Goal: Transaction & Acquisition: Purchase product/service

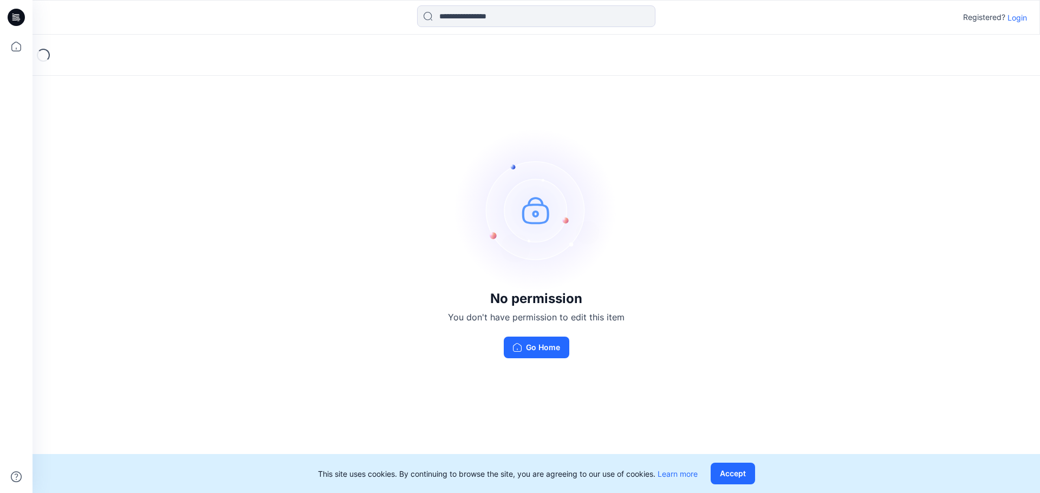
click at [1015, 18] on p "Login" at bounding box center [1016, 17] width 19 height 11
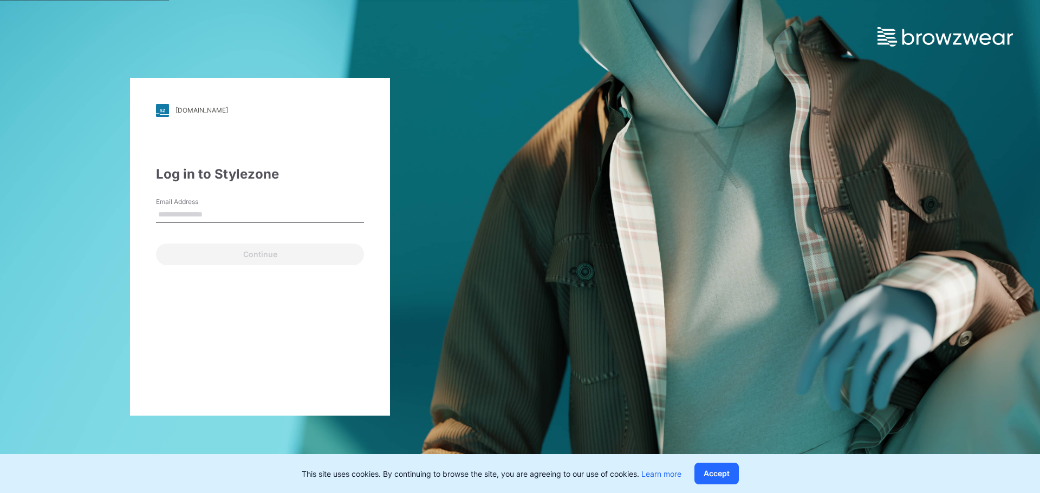
click at [214, 214] on input "Email Address" at bounding box center [260, 215] width 208 height 16
type input "**********"
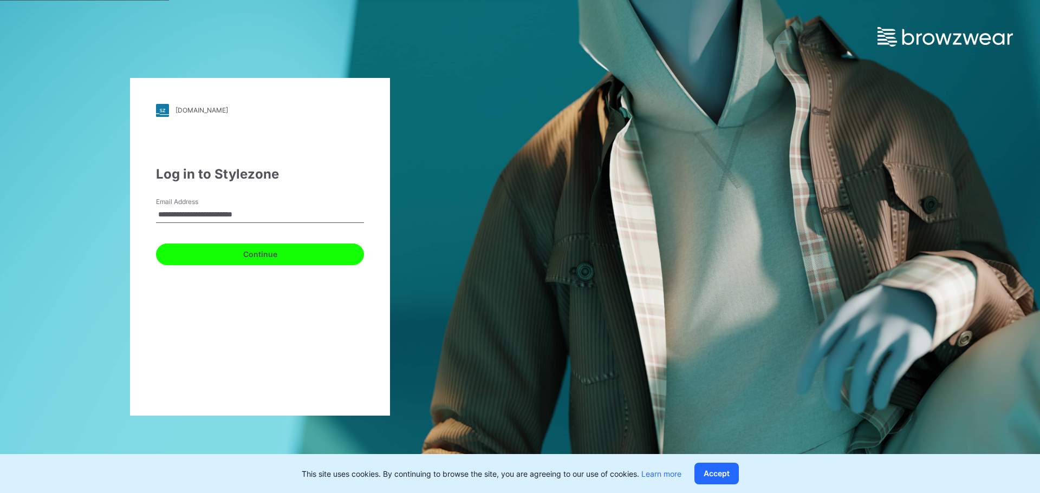
click at [255, 257] on button "Continue" at bounding box center [260, 255] width 208 height 22
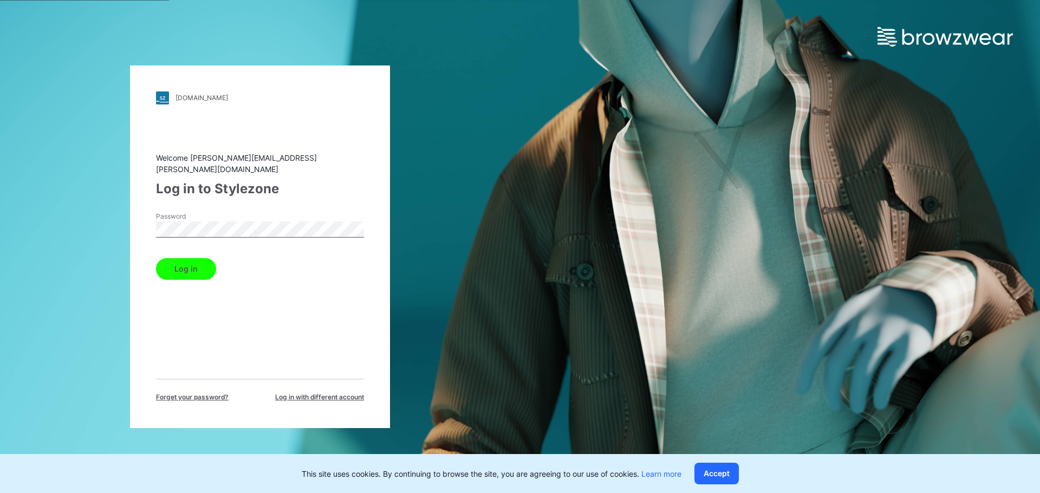
click at [183, 263] on button "Log in" at bounding box center [186, 269] width 60 height 22
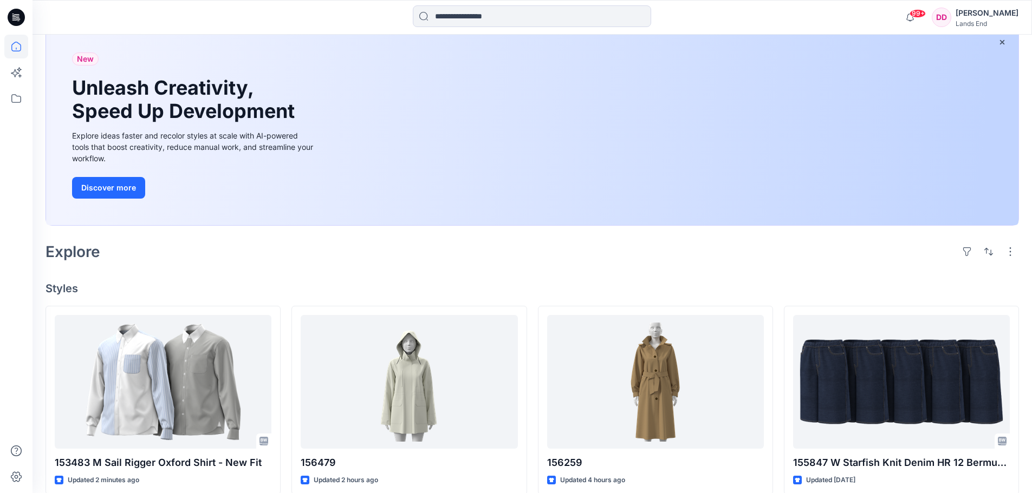
scroll to position [108, 0]
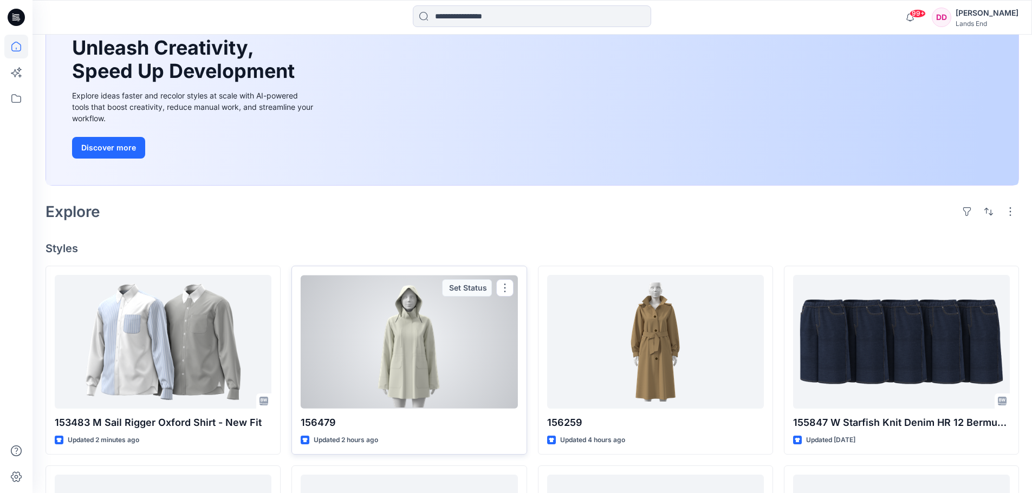
click at [407, 354] on div at bounding box center [409, 342] width 217 height 134
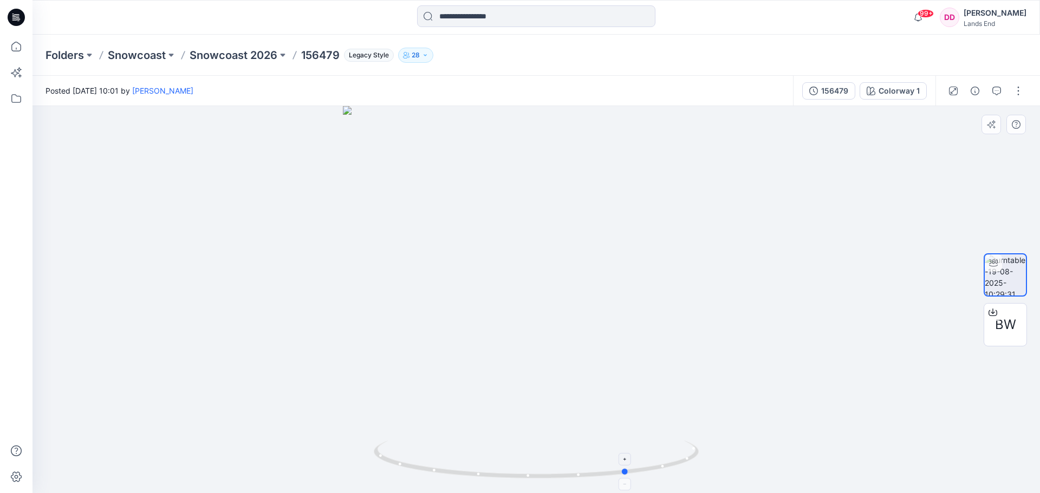
drag, startPoint x: 538, startPoint y: 481, endPoint x: 630, endPoint y: 477, distance: 92.2
click at [630, 477] on icon at bounding box center [538, 461] width 328 height 41
drag, startPoint x: 626, startPoint y: 473, endPoint x: 707, endPoint y: 452, distance: 83.9
click at [707, 452] on div at bounding box center [535, 299] width 1007 height 387
drag, startPoint x: 389, startPoint y: 462, endPoint x: 540, endPoint y: 461, distance: 151.6
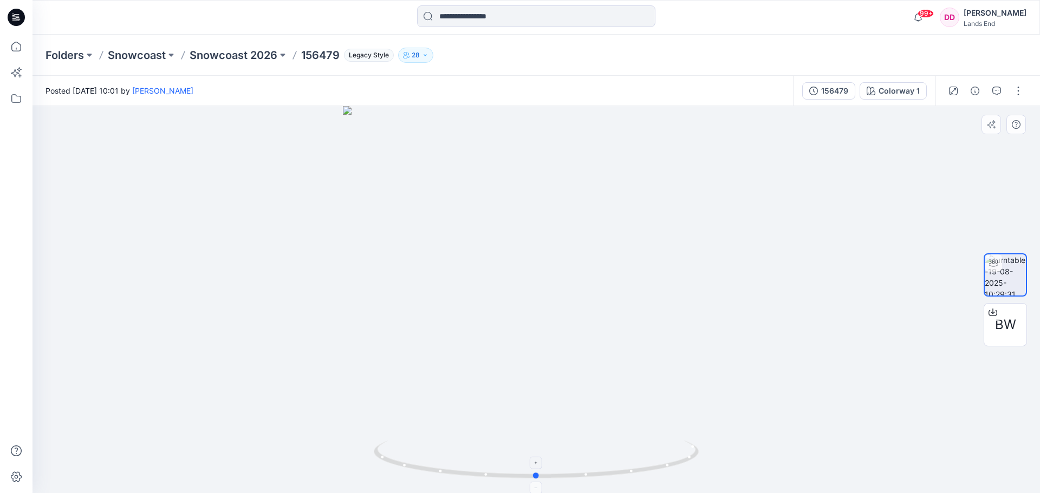
click at [540, 461] on icon at bounding box center [538, 461] width 328 height 41
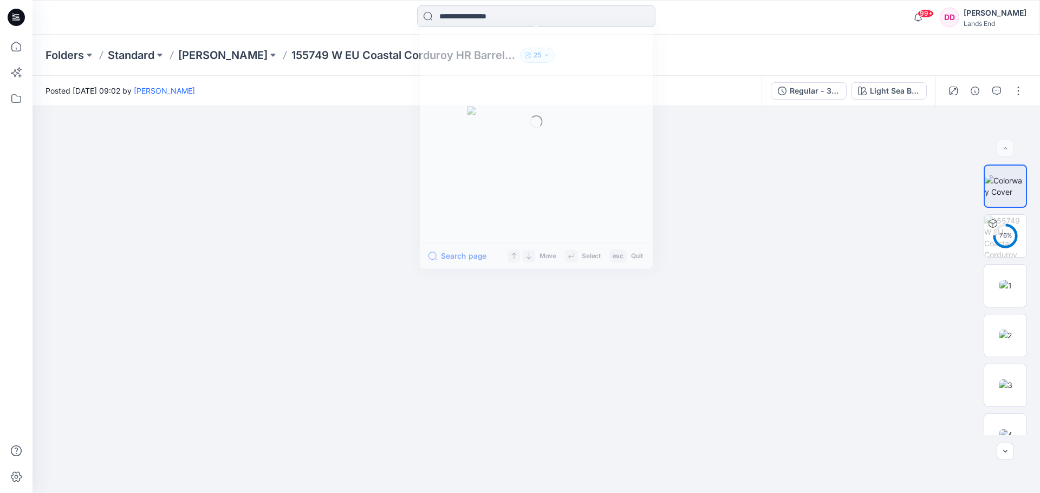
click at [459, 16] on input at bounding box center [536, 16] width 238 height 22
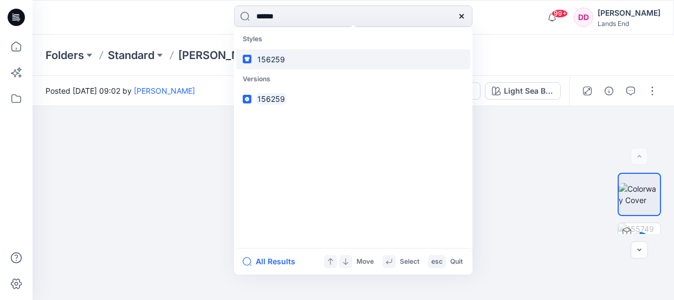
type input "******"
click at [273, 57] on mark "156259" at bounding box center [271, 59] width 31 height 12
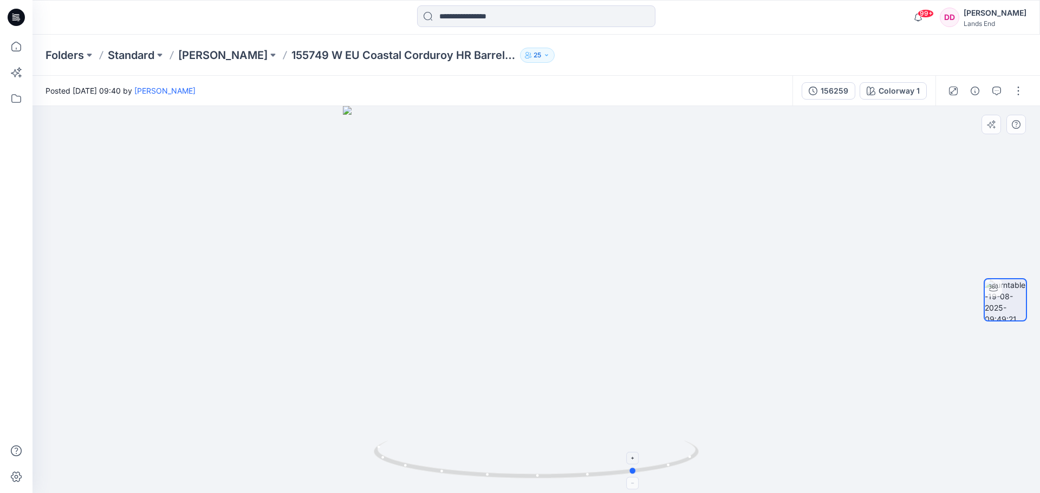
drag, startPoint x: 537, startPoint y: 478, endPoint x: 637, endPoint y: 475, distance: 100.2
click at [637, 475] on icon at bounding box center [538, 461] width 328 height 41
drag, startPoint x: 633, startPoint y: 471, endPoint x: 706, endPoint y: 449, distance: 76.4
click at [706, 449] on div at bounding box center [535, 299] width 1007 height 387
drag, startPoint x: 392, startPoint y: 465, endPoint x: 557, endPoint y: 481, distance: 166.0
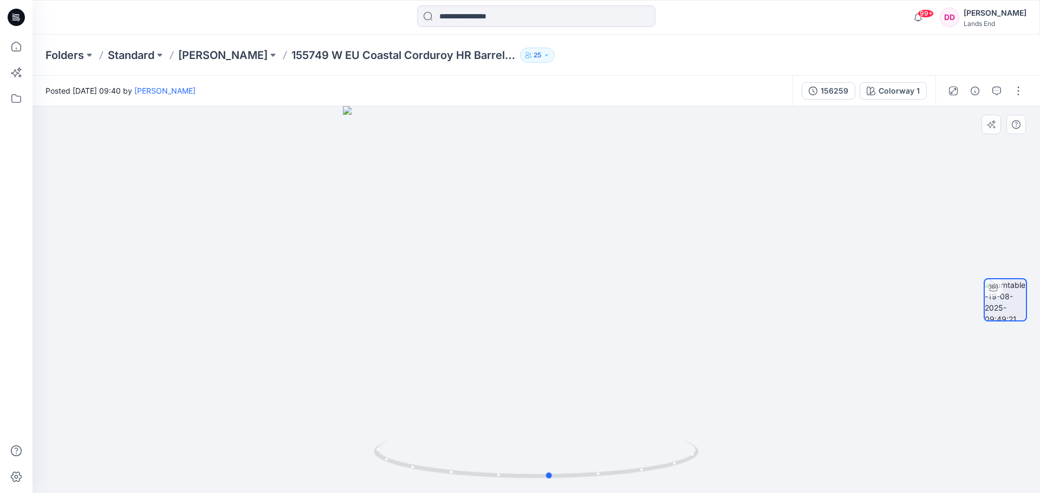
click at [557, 481] on div at bounding box center [535, 299] width 1007 height 387
